Goal: Task Accomplishment & Management: Use online tool/utility

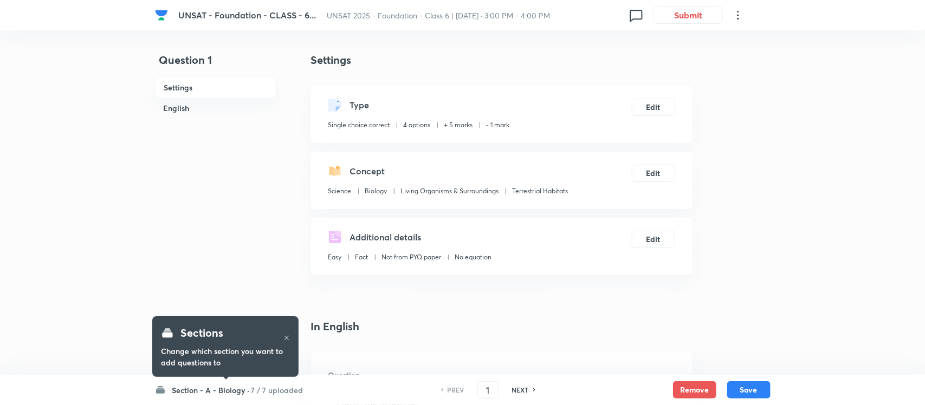
checkbox input "true"
click at [685, 15] on button "Submit" at bounding box center [685, 13] width 69 height 17
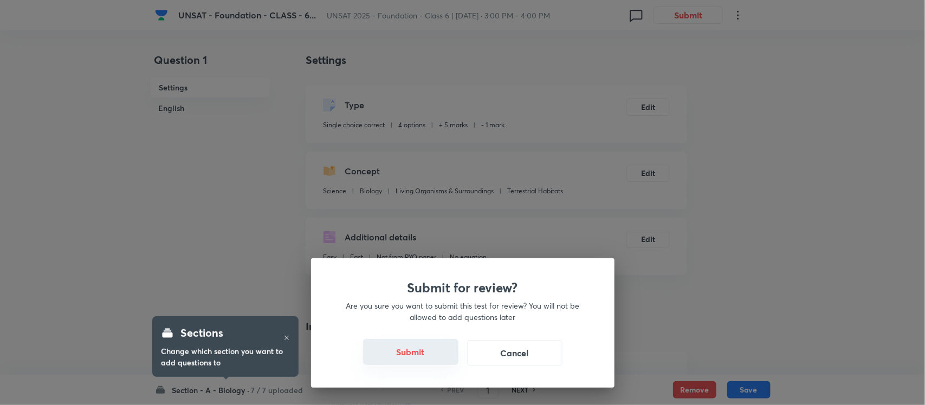
click at [420, 345] on button "Submit" at bounding box center [410, 352] width 95 height 26
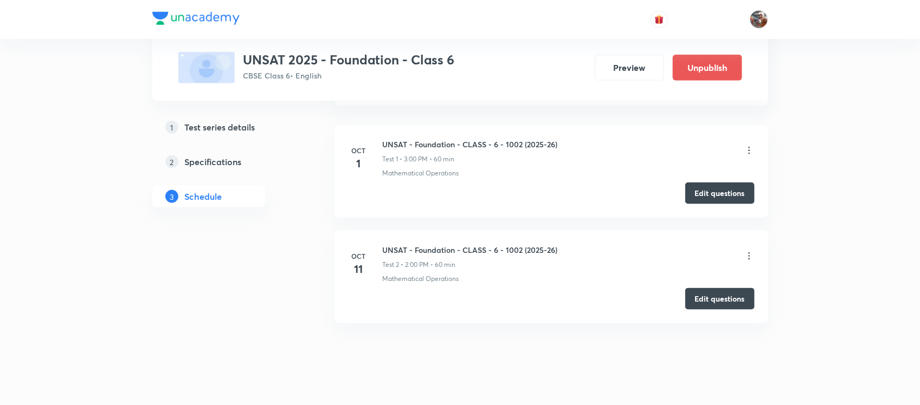
scroll to position [514, 0]
click at [749, 150] on icon at bounding box center [749, 151] width 11 height 11
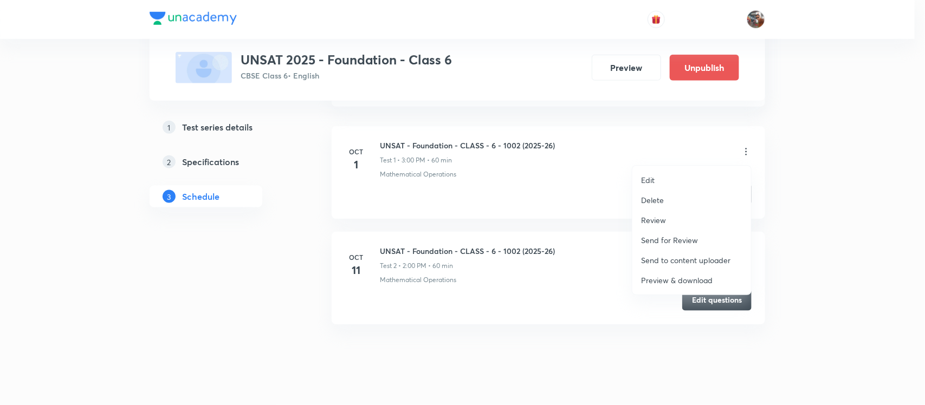
click at [659, 198] on p "Delete" at bounding box center [652, 200] width 23 height 11
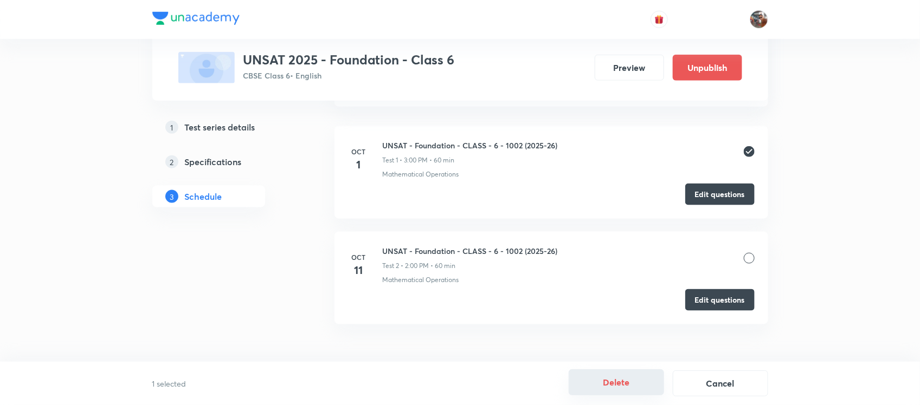
click at [631, 388] on button "Delete" at bounding box center [616, 383] width 95 height 26
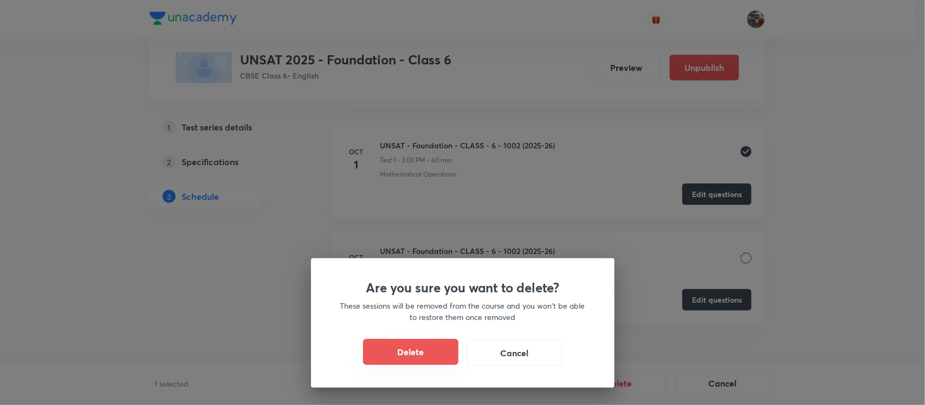
click at [426, 350] on button "Delete" at bounding box center [410, 352] width 95 height 26
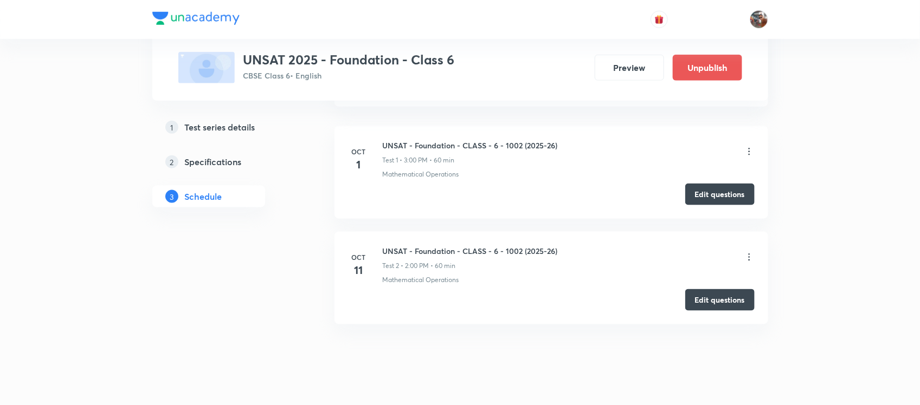
scroll to position [430, 0]
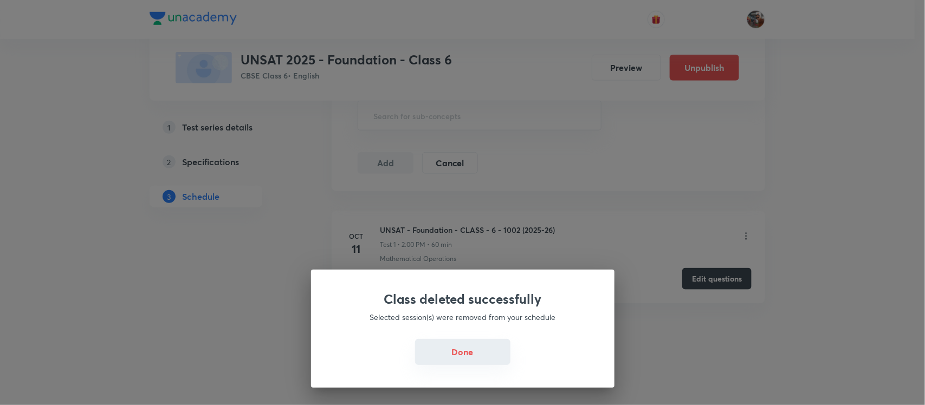
click at [459, 362] on button "Done" at bounding box center [462, 352] width 95 height 26
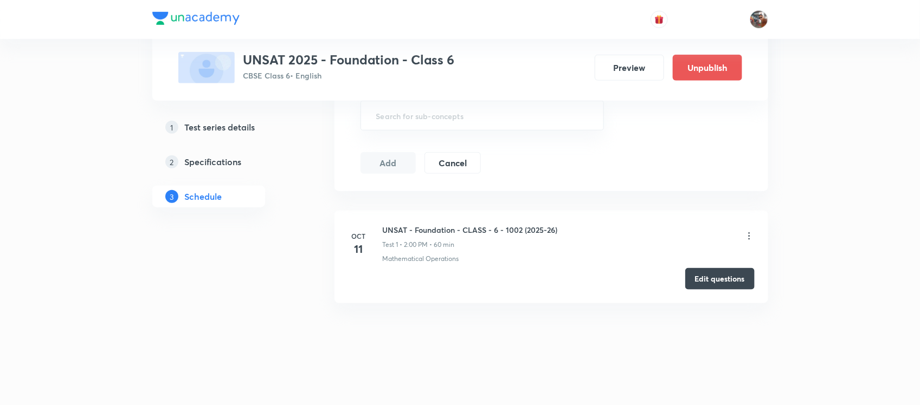
click at [421, 229] on h6 "UNSAT - Foundation - CLASS - 6 - 1002 (2025-26)" at bounding box center [470, 229] width 175 height 11
copy h6 "UNSAT - Foundation - CLASS - 6 - 1002 (2025-26)"
click at [421, 229] on h6 "UNSAT - Foundation - CLASS - 6 - 1002 (2025-26)" at bounding box center [470, 229] width 175 height 11
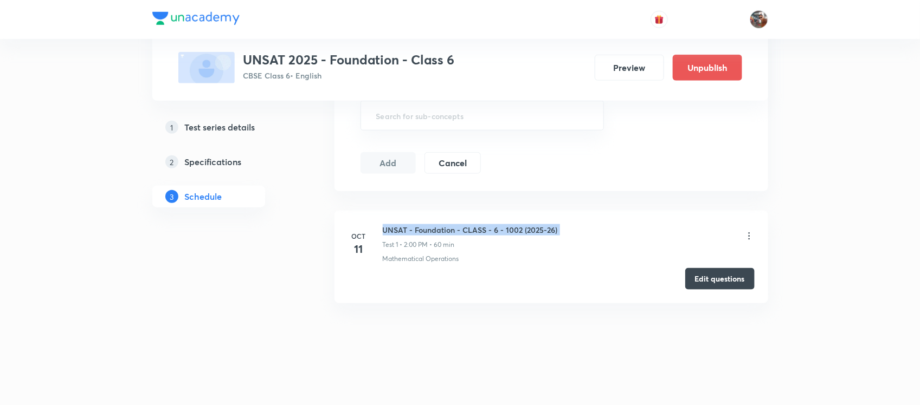
scroll to position [0, 0]
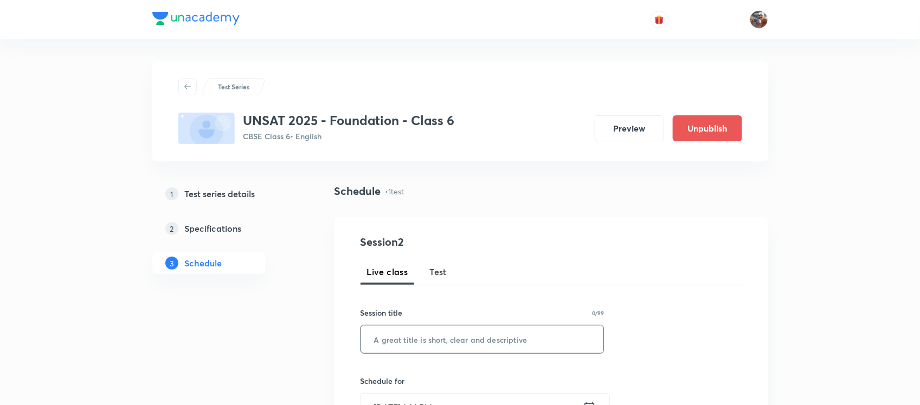
paste input "UNSAT - Foundation - CLASS - 6 - 1002 (2025-26)"
click at [429, 338] on input "UNSAT - Foundation - CLASS - 6 - 1002 (2025-26)" at bounding box center [482, 340] width 243 height 28
click at [501, 339] on input "UNSAT - Foundation - CLASS - 6 - 1002 (2025-26)" at bounding box center [482, 340] width 243 height 28
type input "UNSAT - Foundation - CLASS - 7 - 1002 (2025-26)"
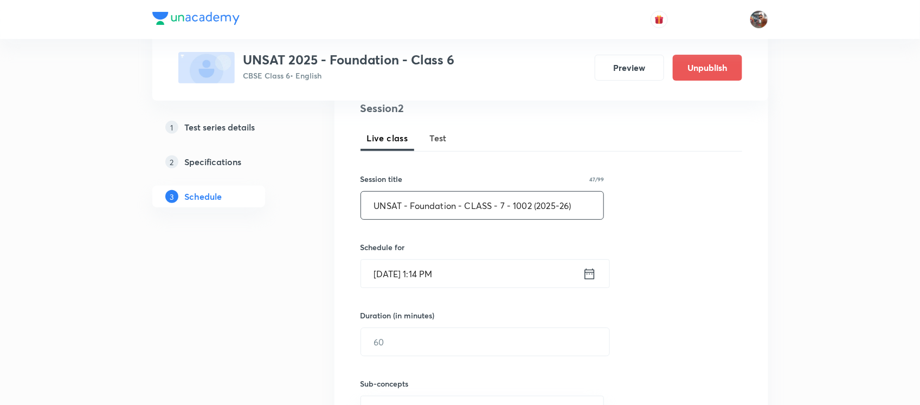
scroll to position [136, 0]
click at [453, 283] on input "[DATE] 1:14 PM" at bounding box center [472, 272] width 222 height 28
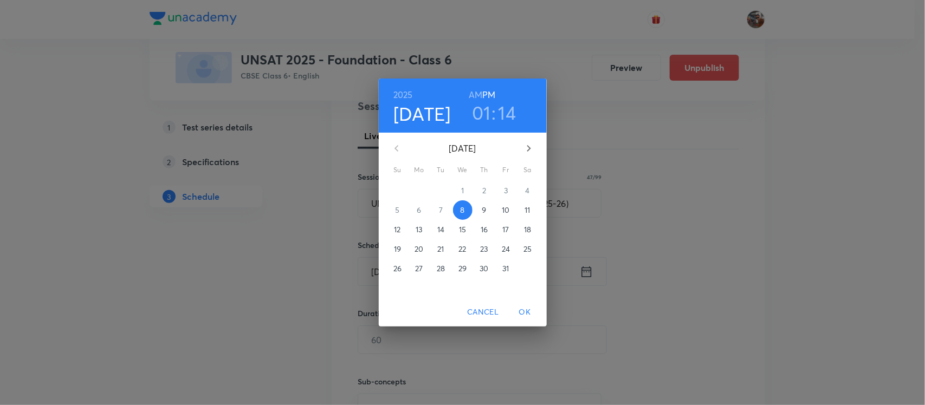
click at [533, 210] on span "11" at bounding box center [528, 210] width 20 height 11
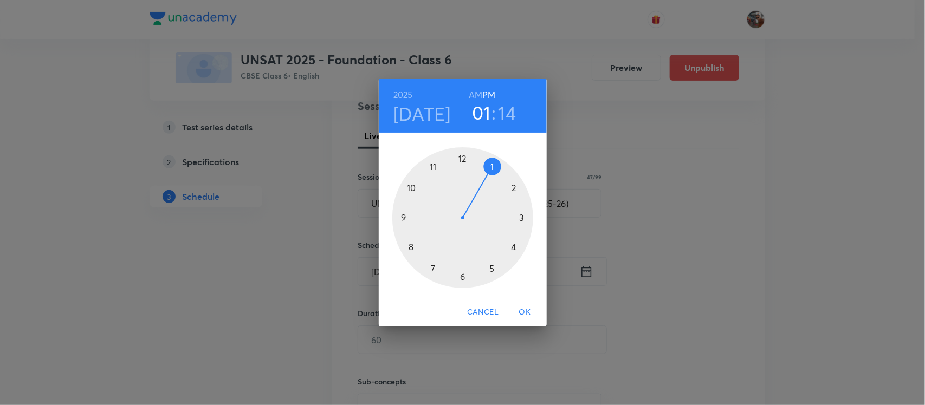
click at [517, 248] on div at bounding box center [462, 217] width 141 height 141
click at [462, 158] on div at bounding box center [462, 217] width 141 height 141
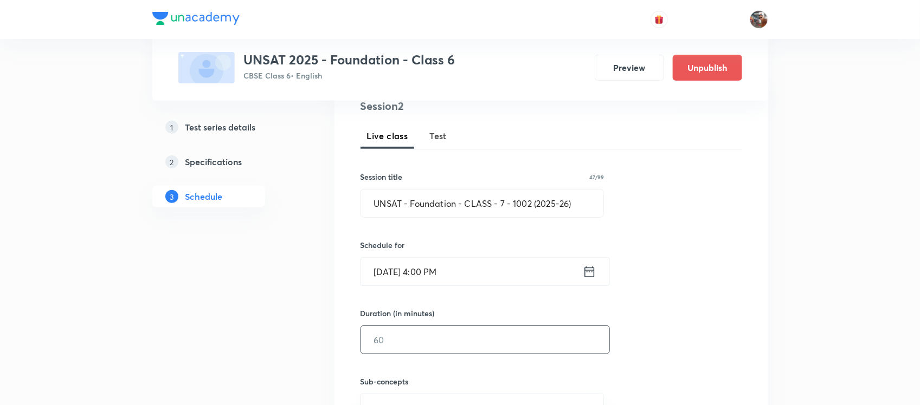
click at [453, 337] on input "text" at bounding box center [485, 340] width 248 height 28
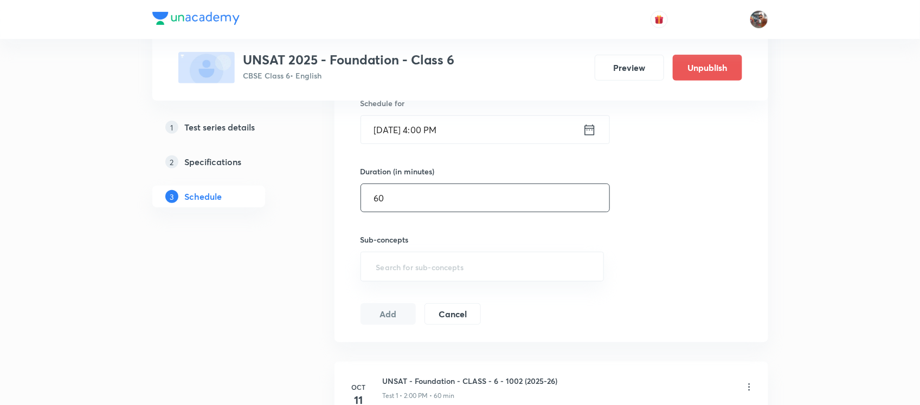
scroll to position [279, 0]
type input "60"
click at [424, 269] on input "text" at bounding box center [482, 266] width 217 height 20
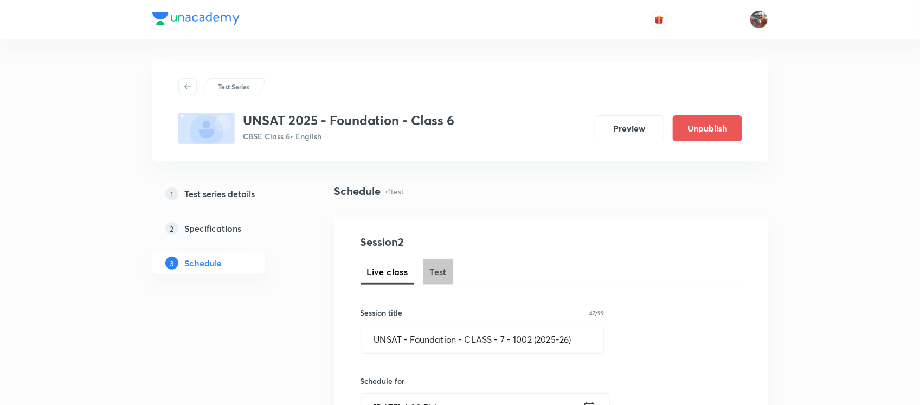
click at [448, 283] on button "Test" at bounding box center [438, 272] width 30 height 26
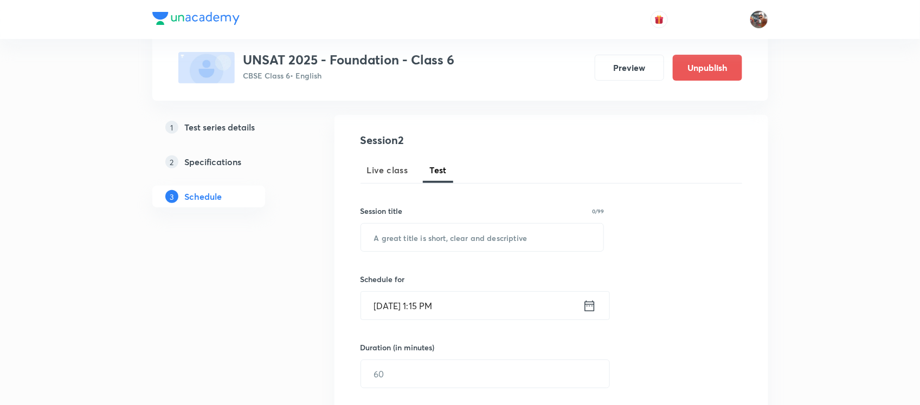
scroll to position [104, 0]
click at [432, 237] on input "text" at bounding box center [482, 236] width 243 height 28
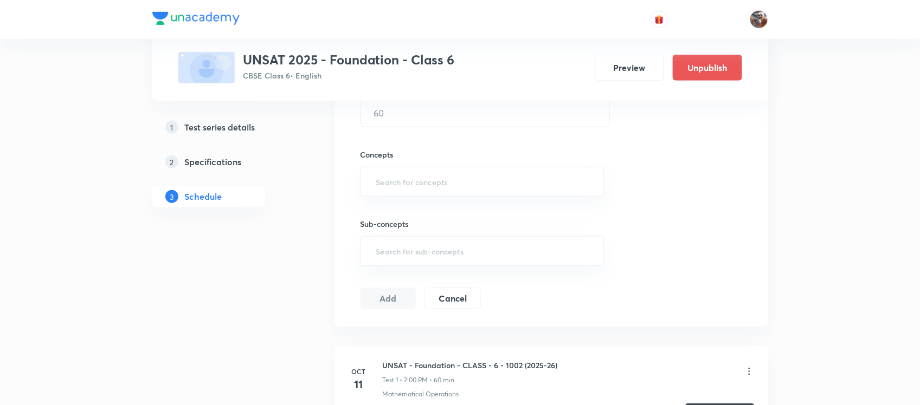
scroll to position [500, 0]
